Goal: Find specific page/section: Find specific page/section

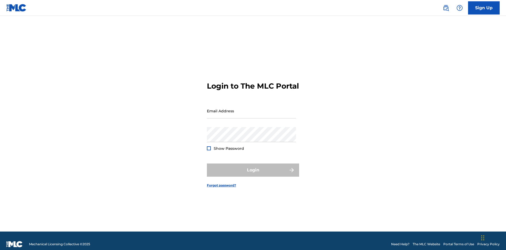
scroll to position [7, 0]
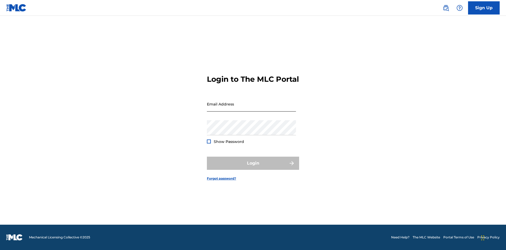
click at [252, 108] on input "Email Address" at bounding box center [251, 104] width 89 height 15
type input "Helena.Songwriter@gmail.com"
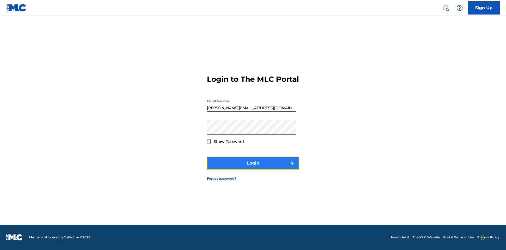
click at [253, 168] on button "Login" at bounding box center [253, 163] width 92 height 13
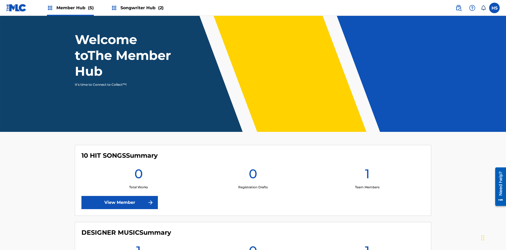
scroll to position [187, 0]
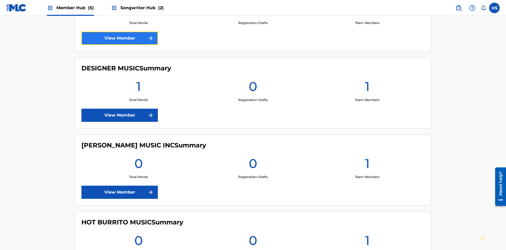
click at [120, 38] on link "View Member" at bounding box center [119, 38] width 76 height 13
